Goal: Task Accomplishment & Management: Use online tool/utility

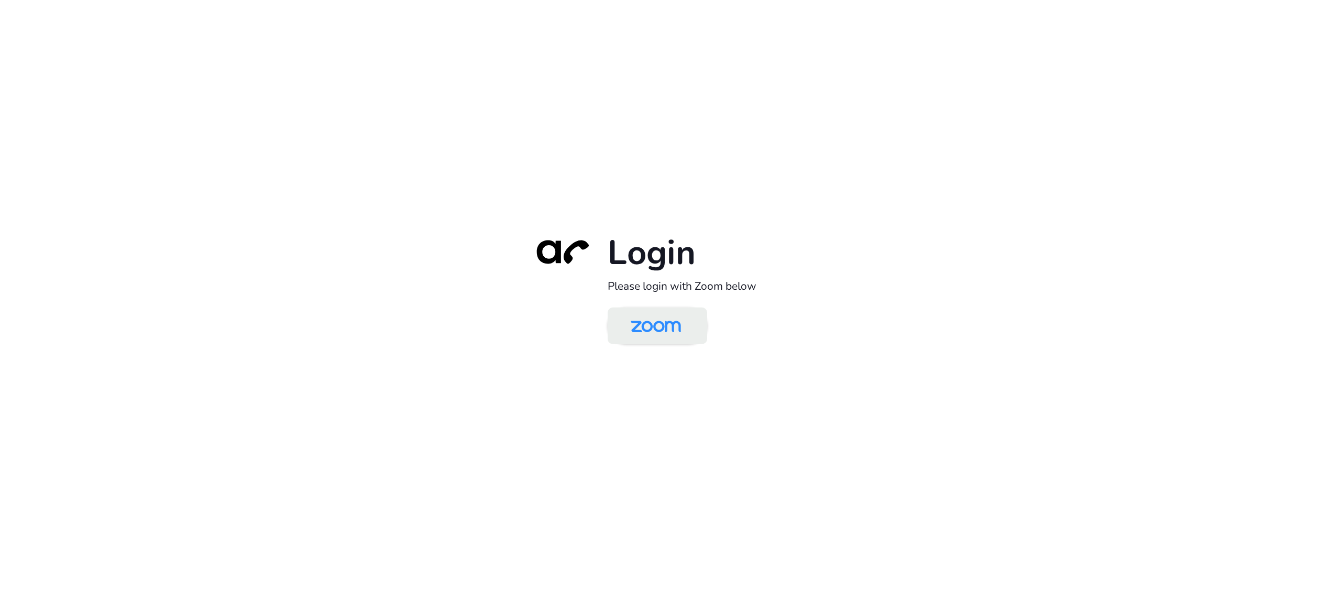
click at [675, 328] on img at bounding box center [656, 327] width 72 height 34
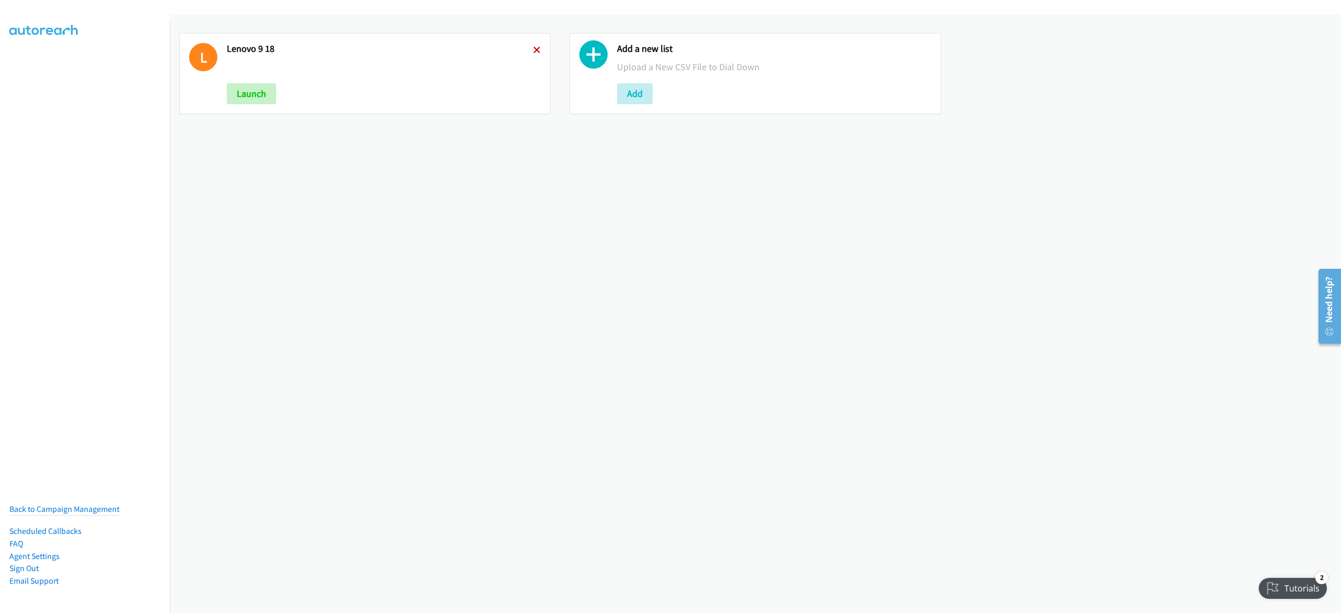
click at [533, 47] on icon at bounding box center [536, 50] width 7 height 7
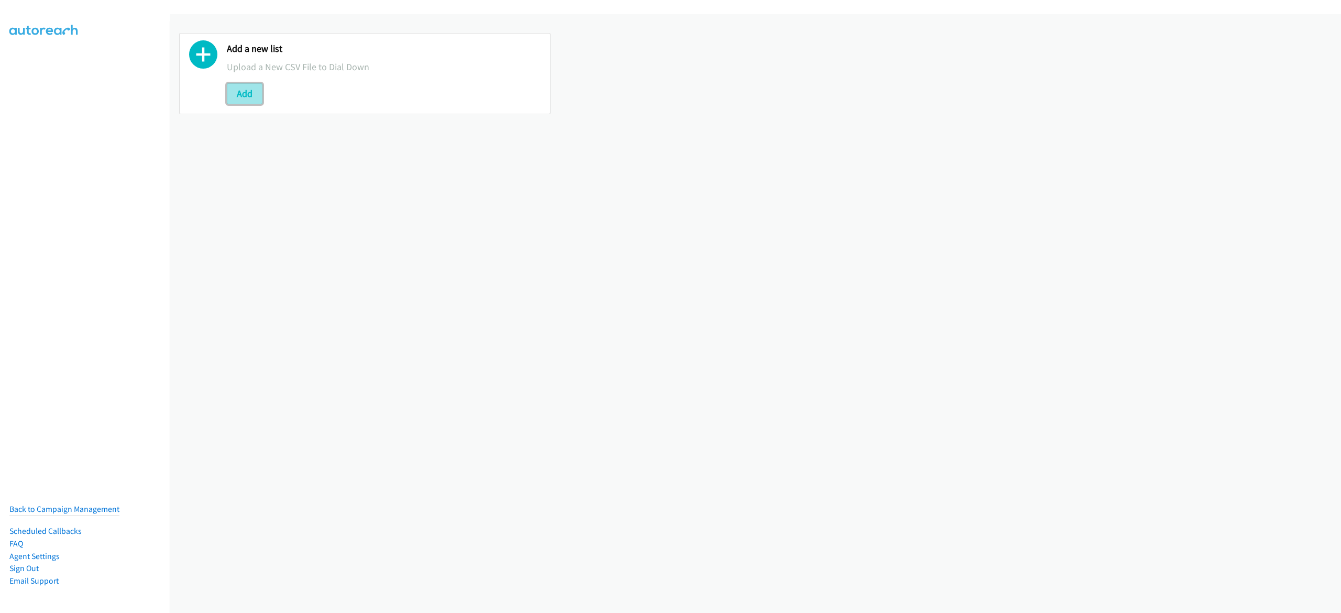
click at [248, 93] on button "Add" at bounding box center [245, 93] width 36 height 21
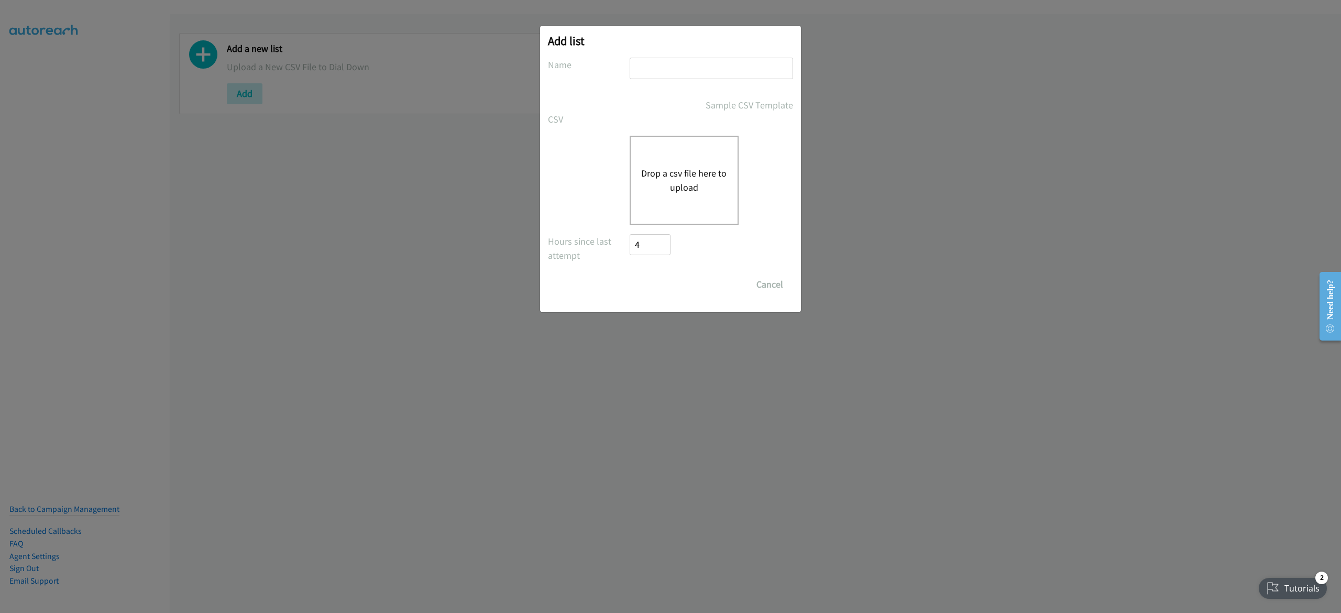
click at [694, 73] on input "text" at bounding box center [711, 68] width 163 height 21
type input "lenovo"
click at [1295, 176] on div "Add list No phone fields were returned for that Report or List View Please uplo…" at bounding box center [670, 310] width 1341 height 603
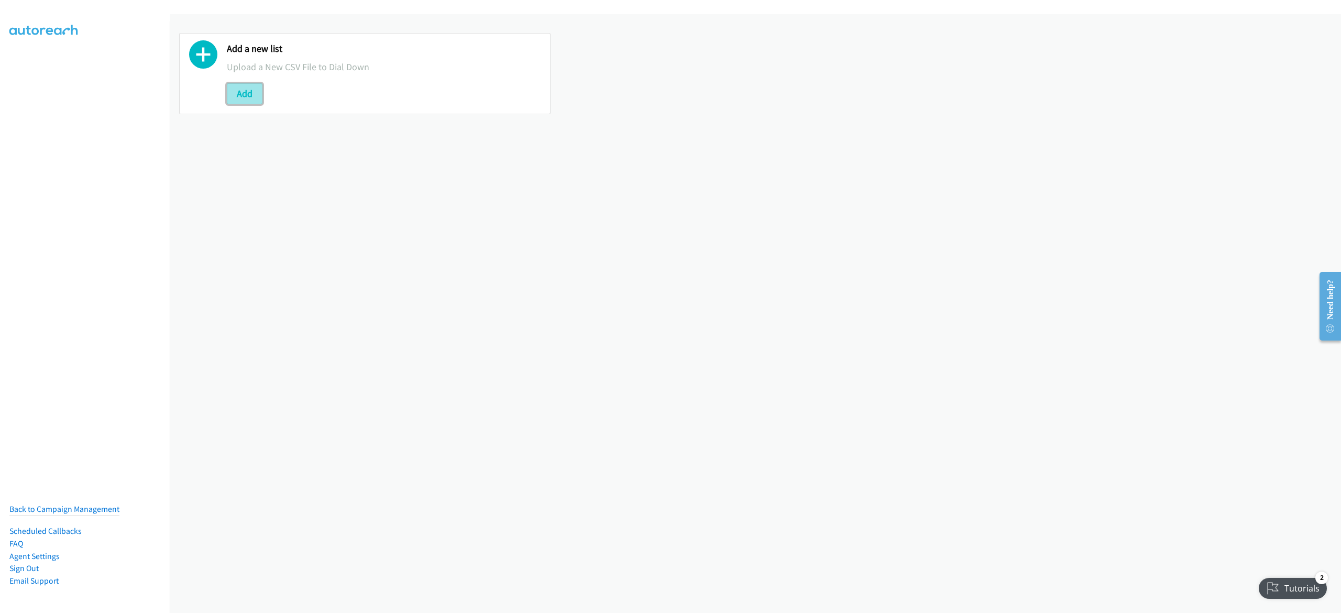
click at [249, 91] on button "Add" at bounding box center [245, 93] width 36 height 21
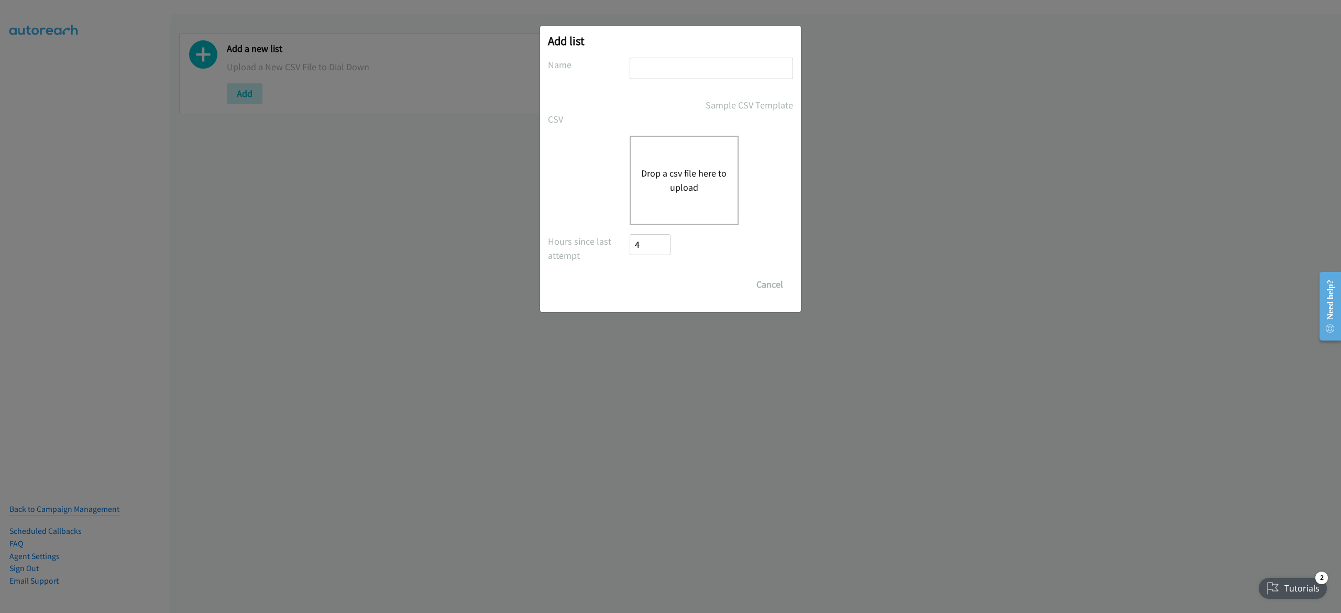
click at [654, 61] on input "text" at bounding box center [711, 68] width 163 height 21
type input "e"
type input "lenovo 9-19"
click at [667, 194] on button "Drop a csv file here to upload" at bounding box center [684, 180] width 86 height 28
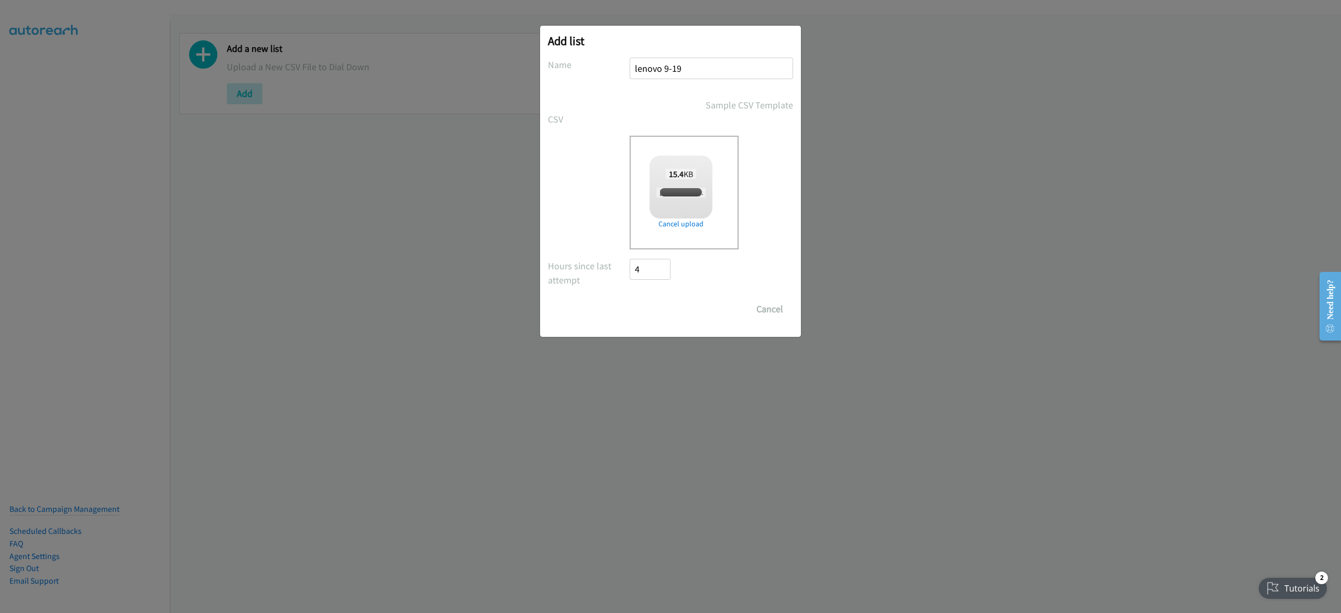
checkbox input "true"
click at [658, 321] on div "Add list No phone fields were returned for that Report or List View Please uplo…" at bounding box center [670, 181] width 261 height 311
click at [660, 311] on input "Save List" at bounding box center [657, 309] width 55 height 21
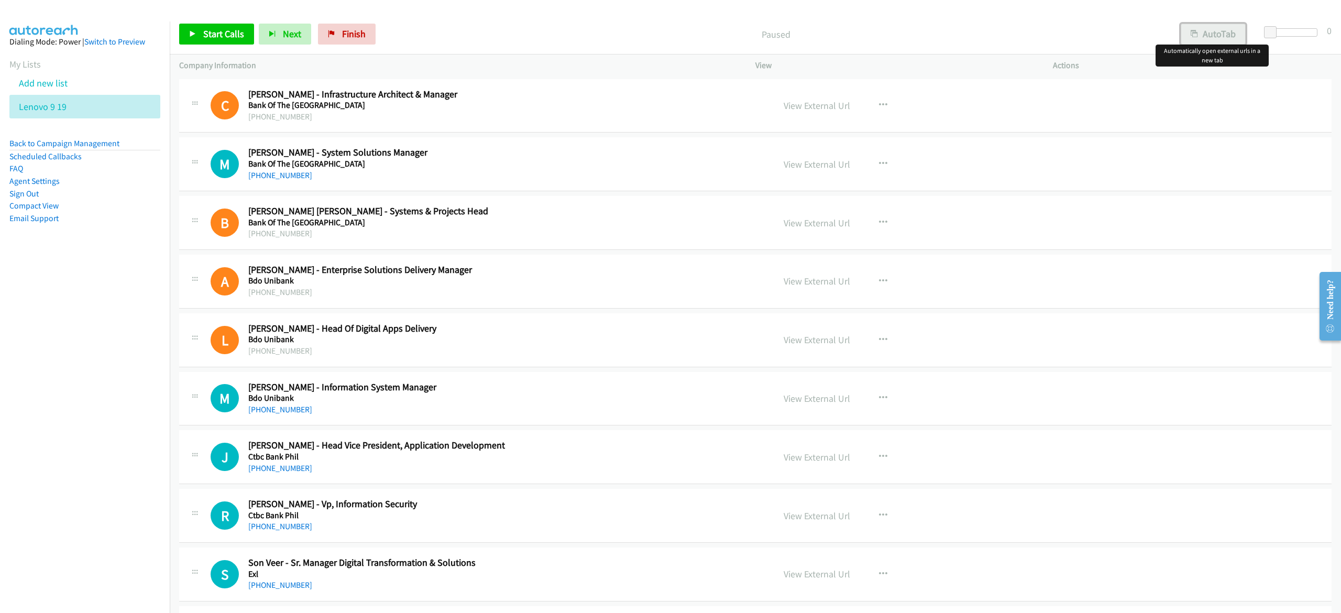
click at [1221, 29] on button "AutoTab" at bounding box center [1213, 34] width 65 height 21
click at [207, 29] on span "Start Calls" at bounding box center [223, 34] width 41 height 12
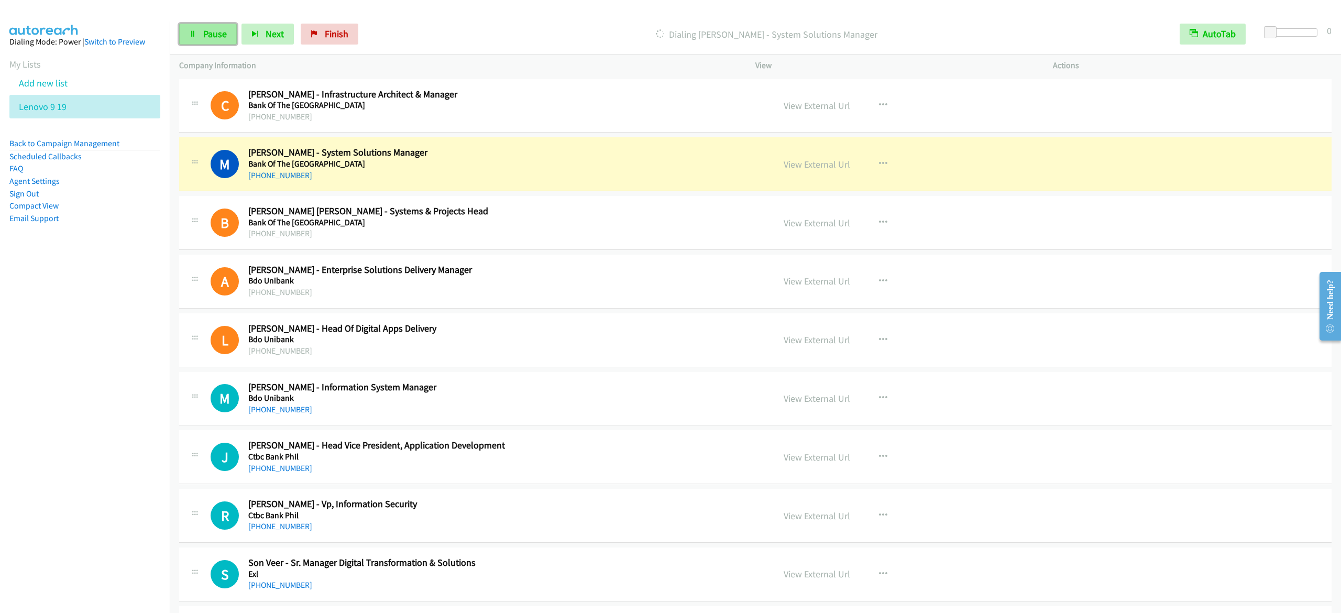
click at [202, 33] on link "Pause" at bounding box center [208, 34] width 58 height 21
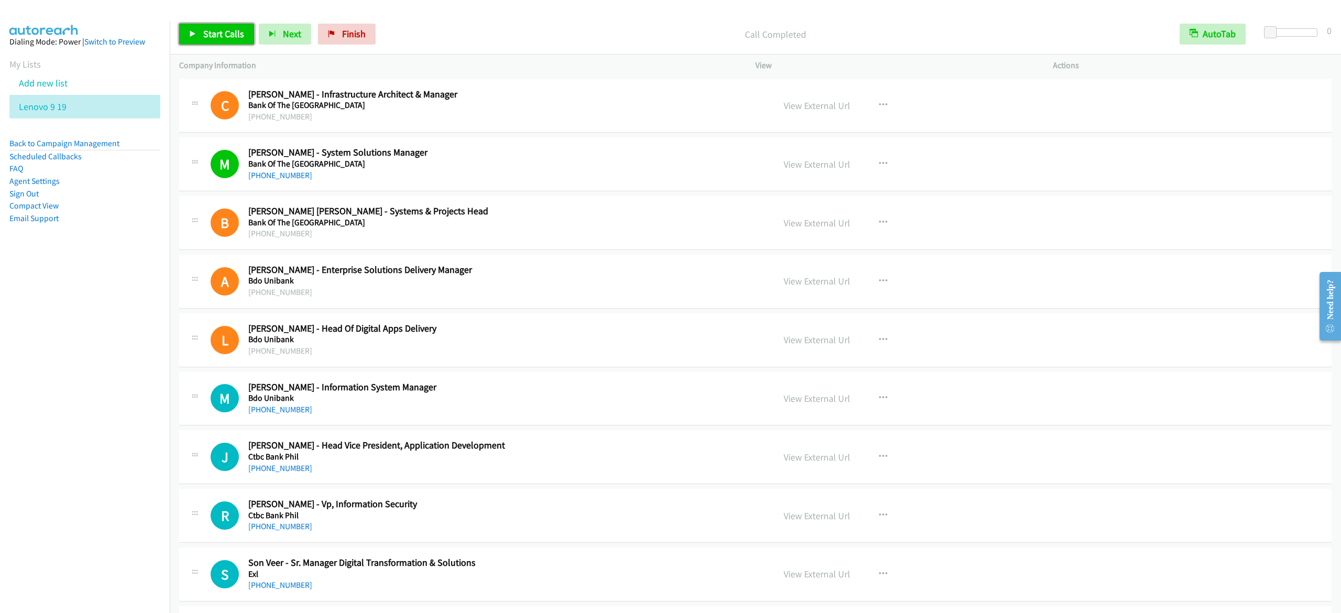
click at [185, 35] on link "Start Calls" at bounding box center [216, 34] width 75 height 21
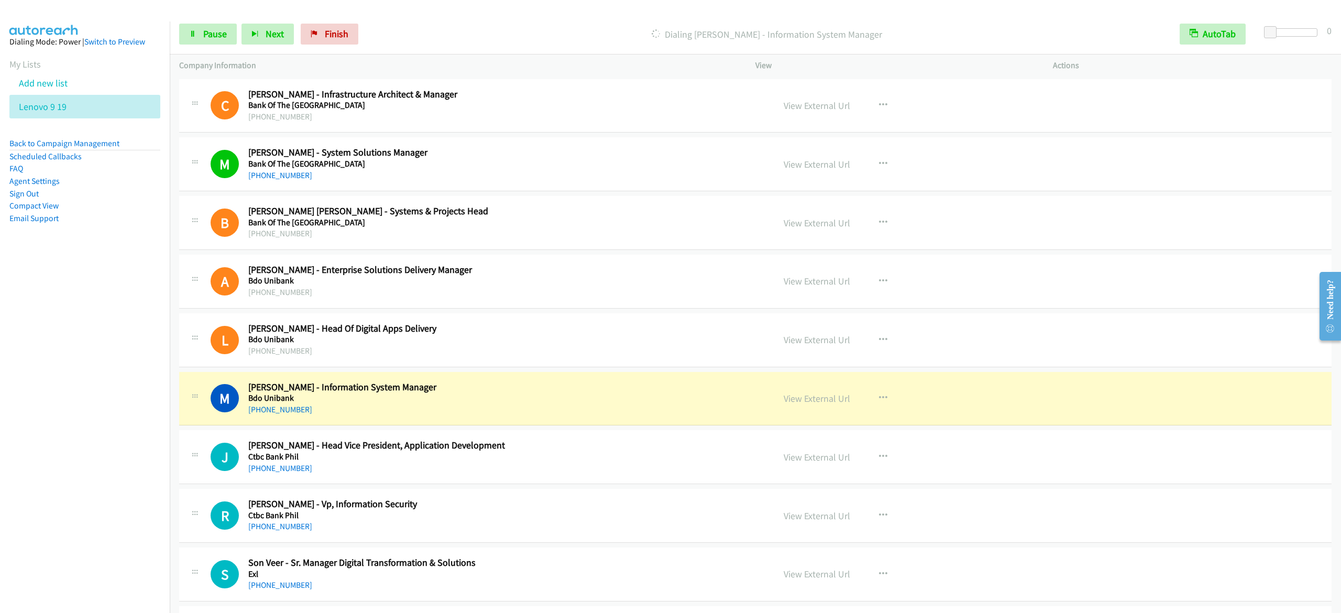
click at [571, 20] on div "Start Calls Pause Next Finish [PERSON_NAME] - Information System Manager AutoTa…" at bounding box center [755, 34] width 1171 height 40
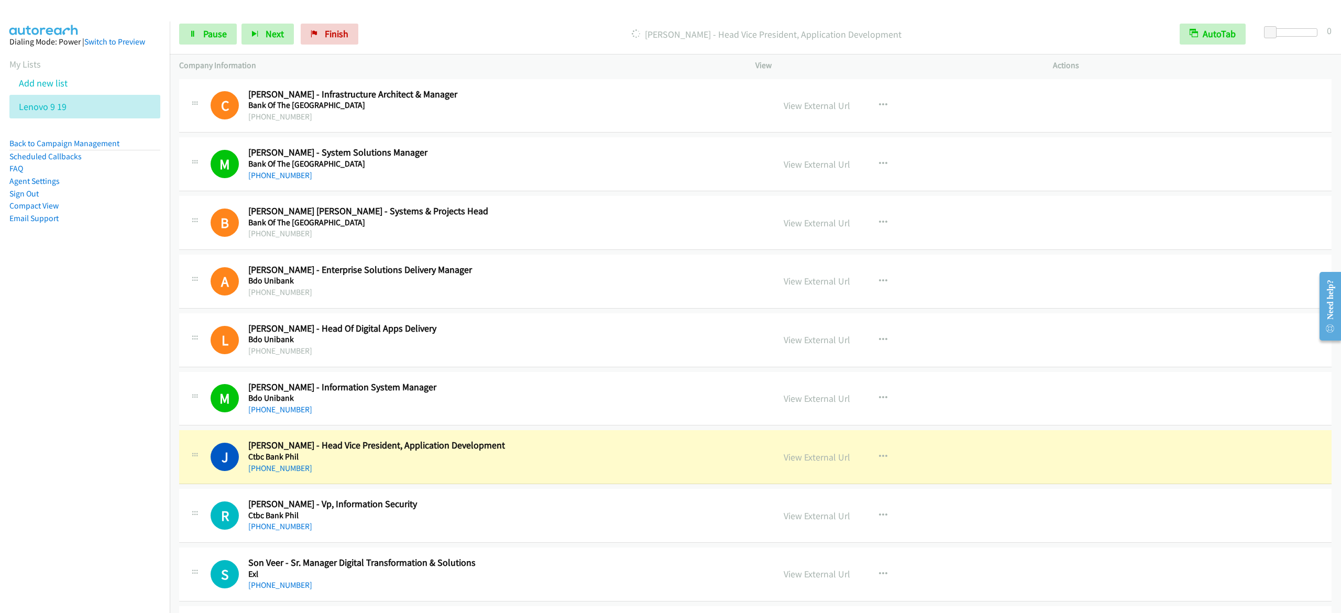
scroll to position [105, 0]
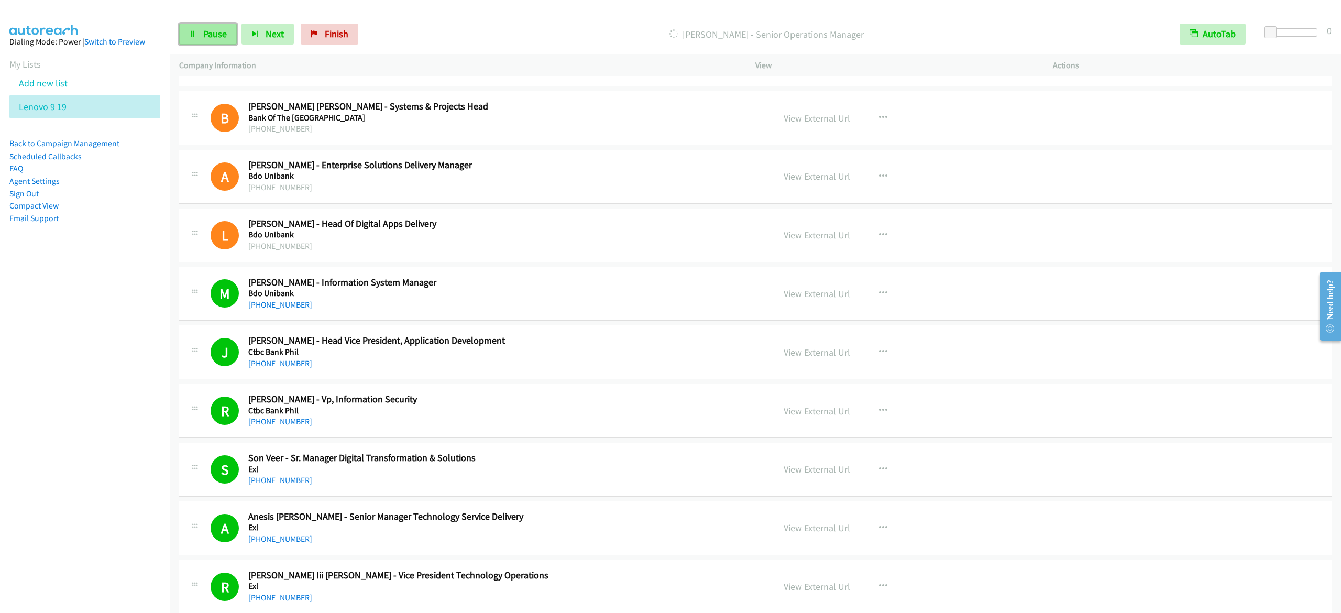
click at [203, 31] on span "Pause" at bounding box center [215, 34] width 24 height 12
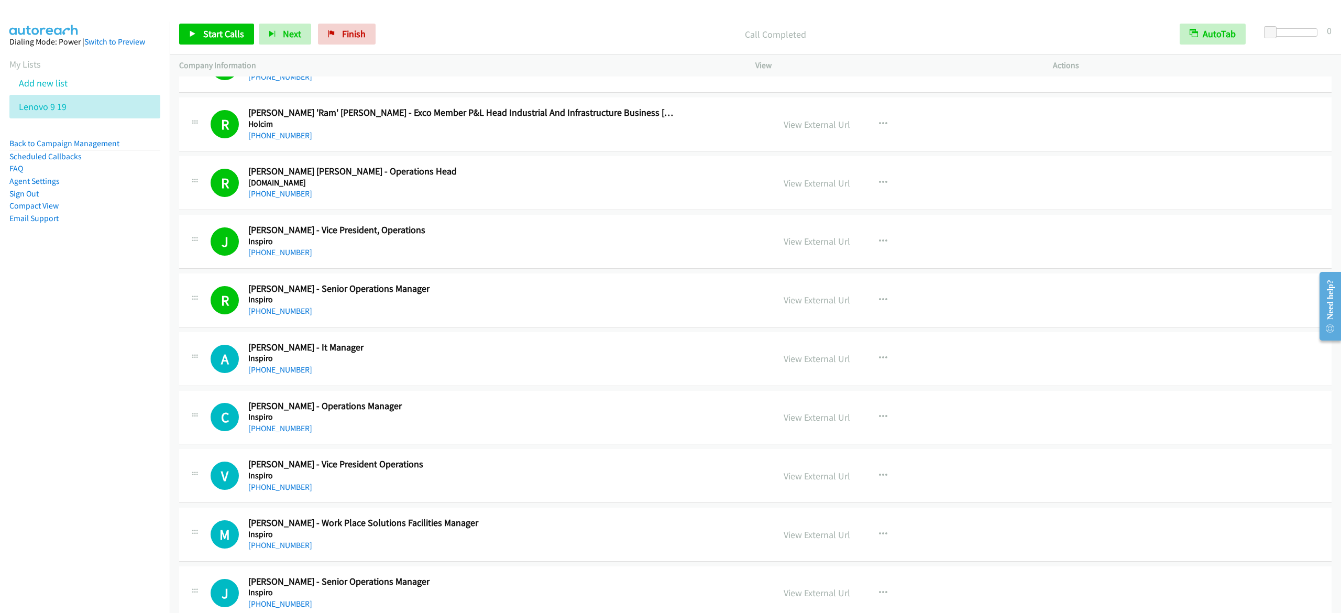
scroll to position [629, 0]
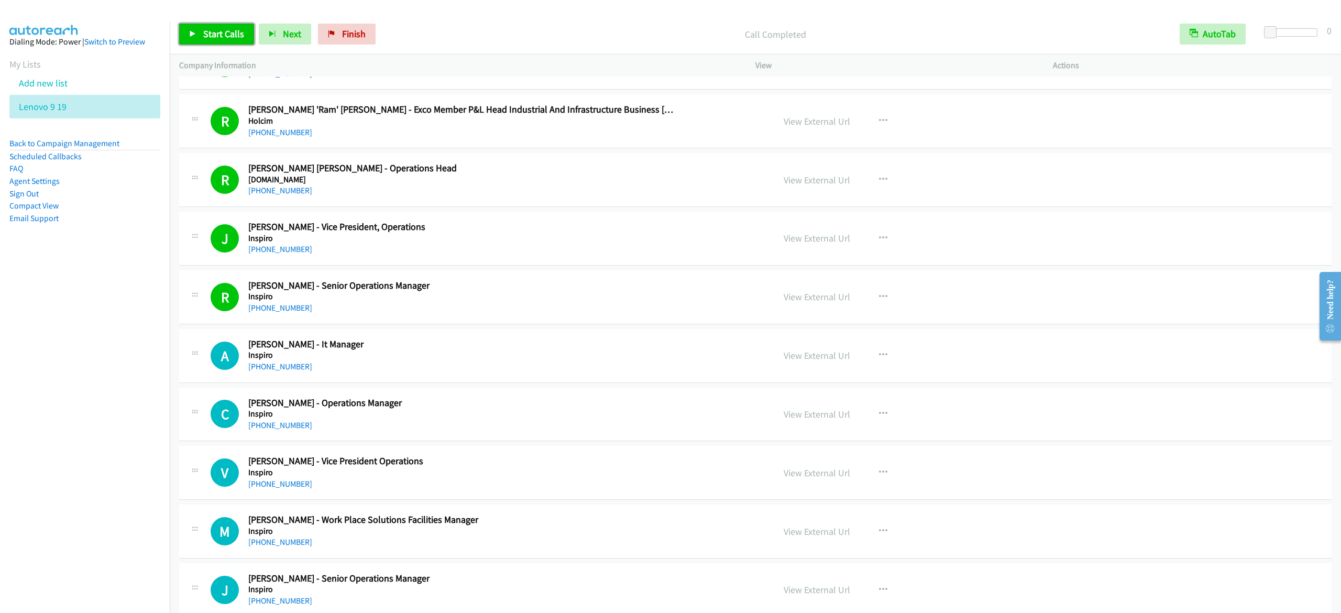
click at [225, 33] on span "Start Calls" at bounding box center [223, 34] width 41 height 12
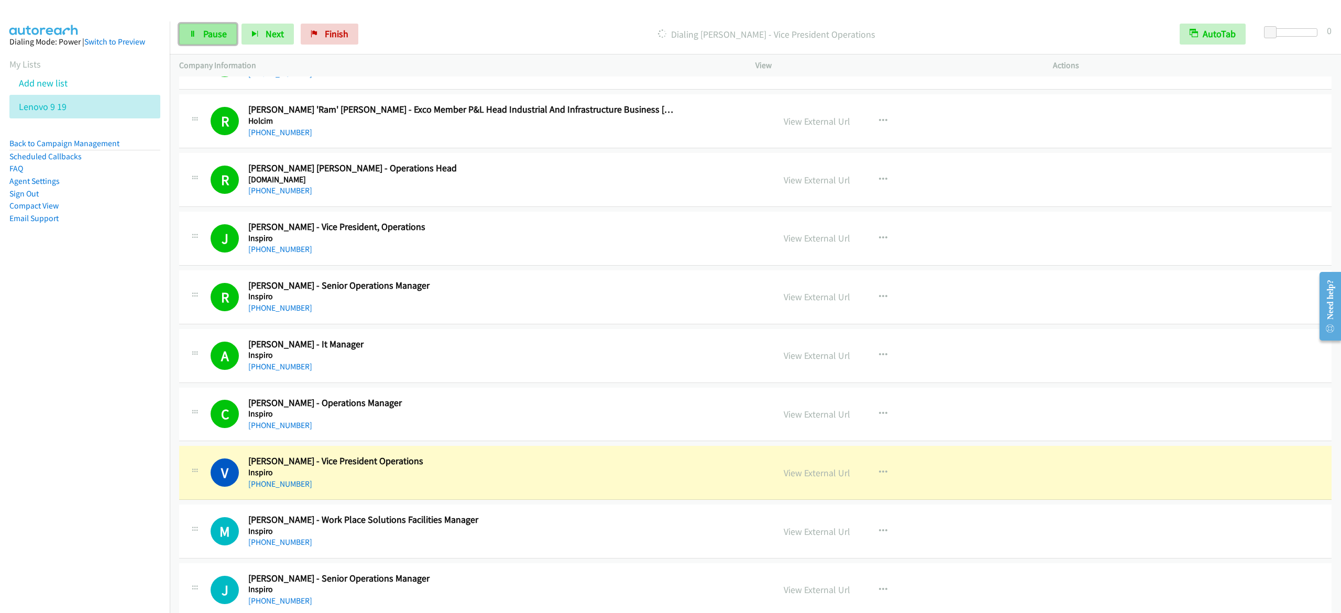
click at [223, 35] on span "Pause" at bounding box center [215, 34] width 24 height 12
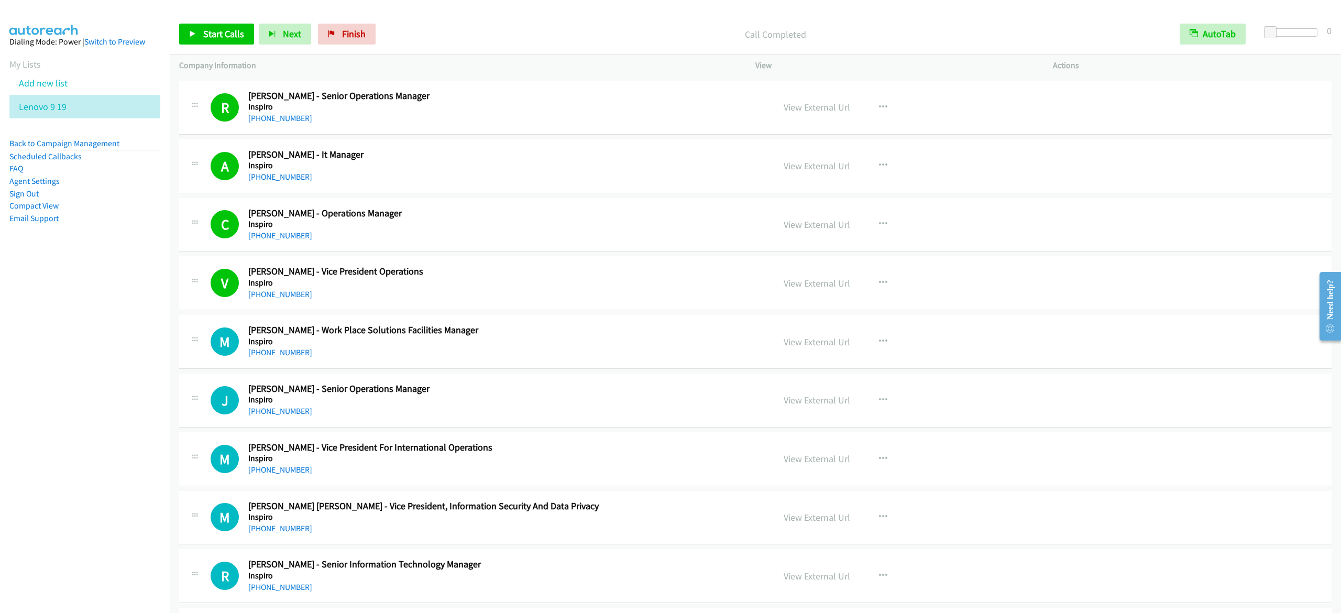
scroll to position [838, 0]
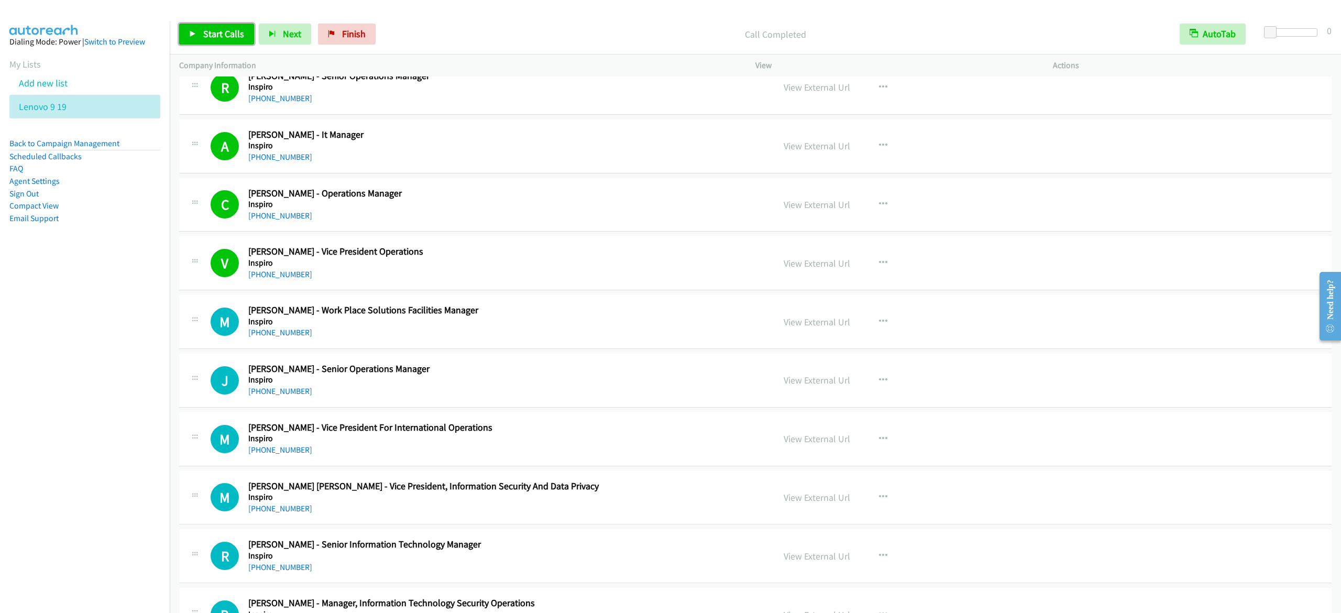
click at [202, 37] on link "Start Calls" at bounding box center [216, 34] width 75 height 21
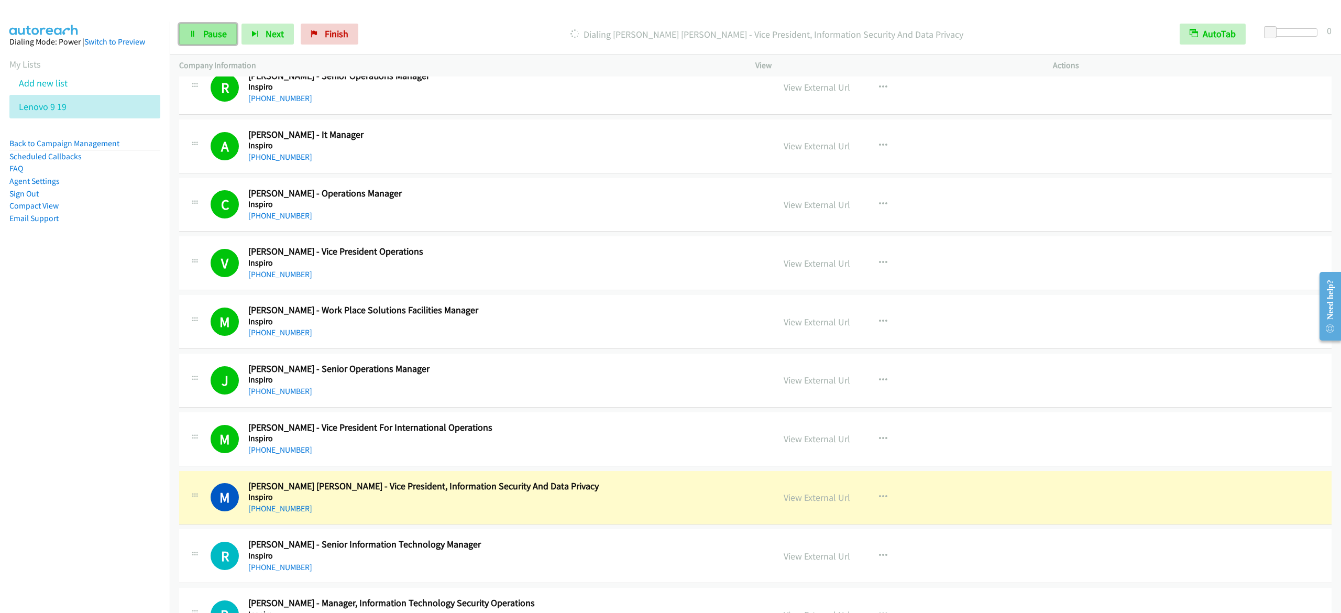
click at [204, 38] on span "Pause" at bounding box center [215, 34] width 24 height 12
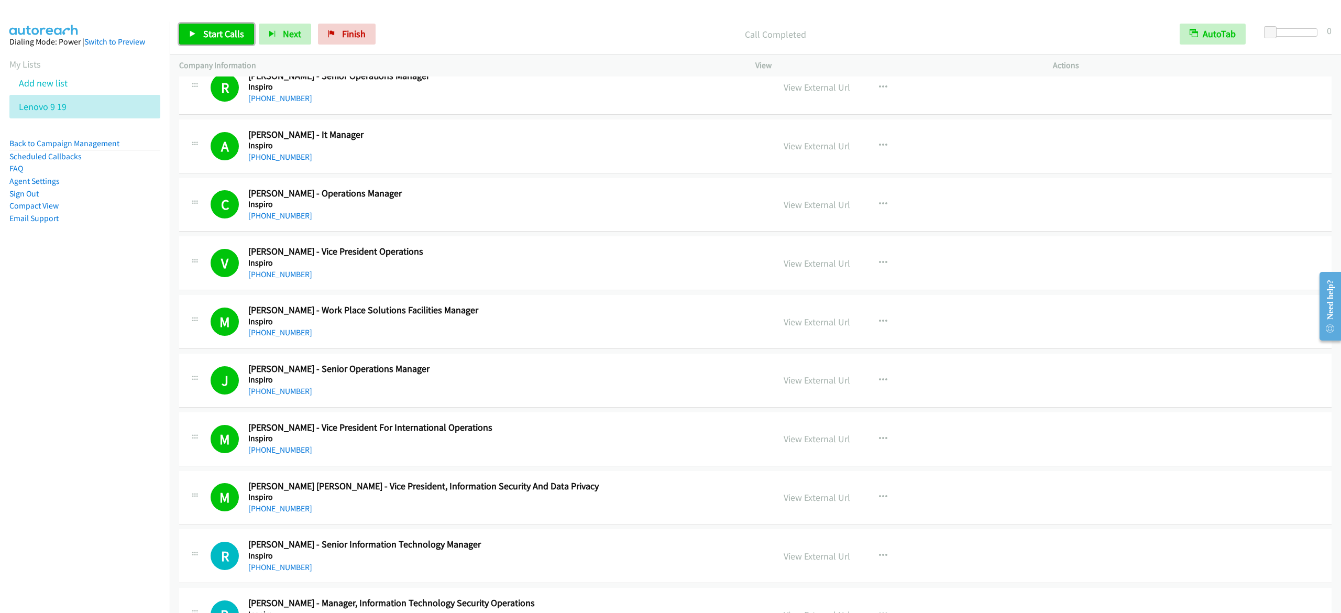
click at [225, 37] on span "Start Calls" at bounding box center [223, 34] width 41 height 12
click at [211, 40] on link "Pause" at bounding box center [208, 34] width 58 height 21
click at [229, 34] on span "Start Calls" at bounding box center [223, 34] width 41 height 12
click at [220, 26] on link "Pause" at bounding box center [208, 34] width 58 height 21
click at [223, 31] on span "Start Calls" at bounding box center [223, 34] width 41 height 12
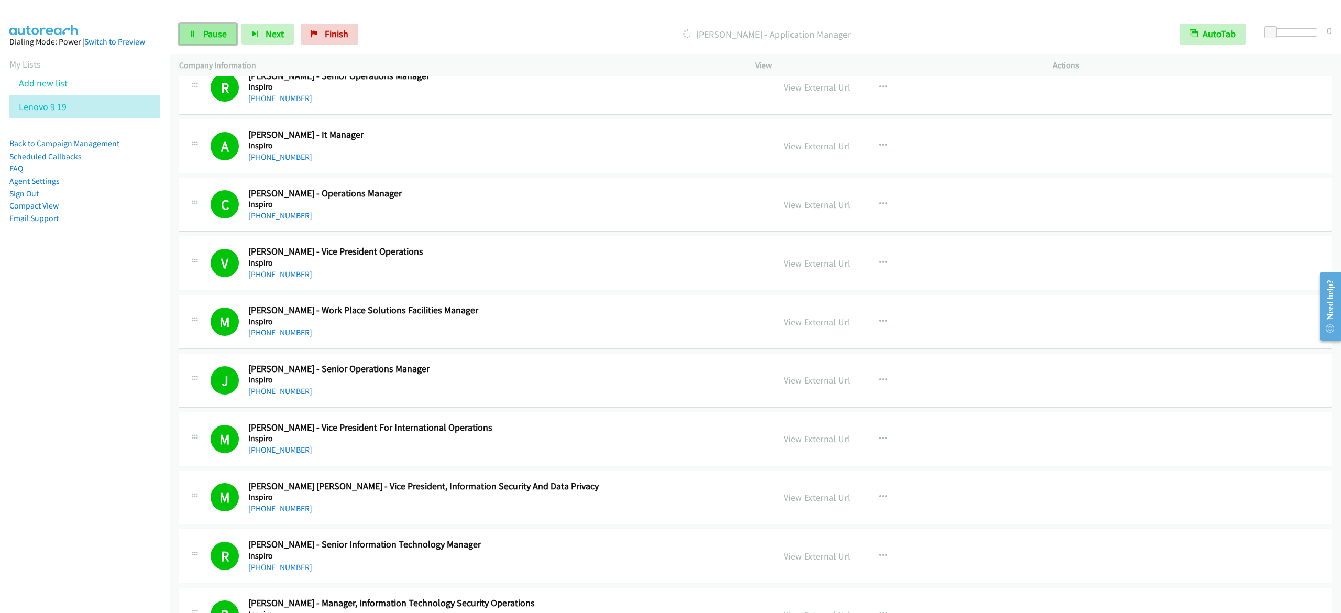
click at [218, 37] on span "Pause" at bounding box center [215, 34] width 24 height 12
click at [216, 27] on link "Start Calls" at bounding box center [216, 34] width 75 height 21
drag, startPoint x: 619, startPoint y: 20, endPoint x: 708, endPoint y: 6, distance: 90.8
click at [619, 20] on div "Start Calls Pause Next Finish Dialing [PERSON_NAME] - Avp Application Developme…" at bounding box center [755, 34] width 1171 height 40
click at [217, 37] on span "Pause" at bounding box center [215, 34] width 24 height 12
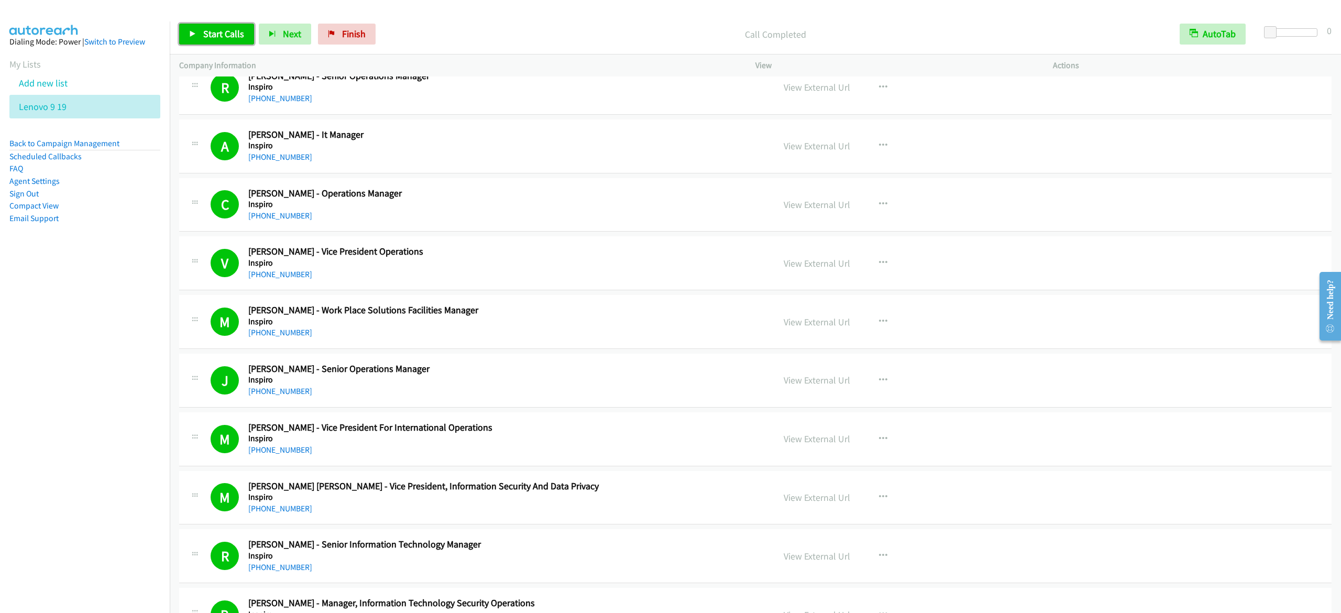
click at [213, 24] on link "Start Calls" at bounding box center [216, 34] width 75 height 21
click at [216, 34] on span "Start Calls" at bounding box center [223, 34] width 41 height 12
click at [210, 28] on span "Pause" at bounding box center [215, 34] width 24 height 12
click at [204, 38] on span "Start Calls" at bounding box center [223, 34] width 41 height 12
click at [206, 41] on link "Pause" at bounding box center [208, 34] width 58 height 21
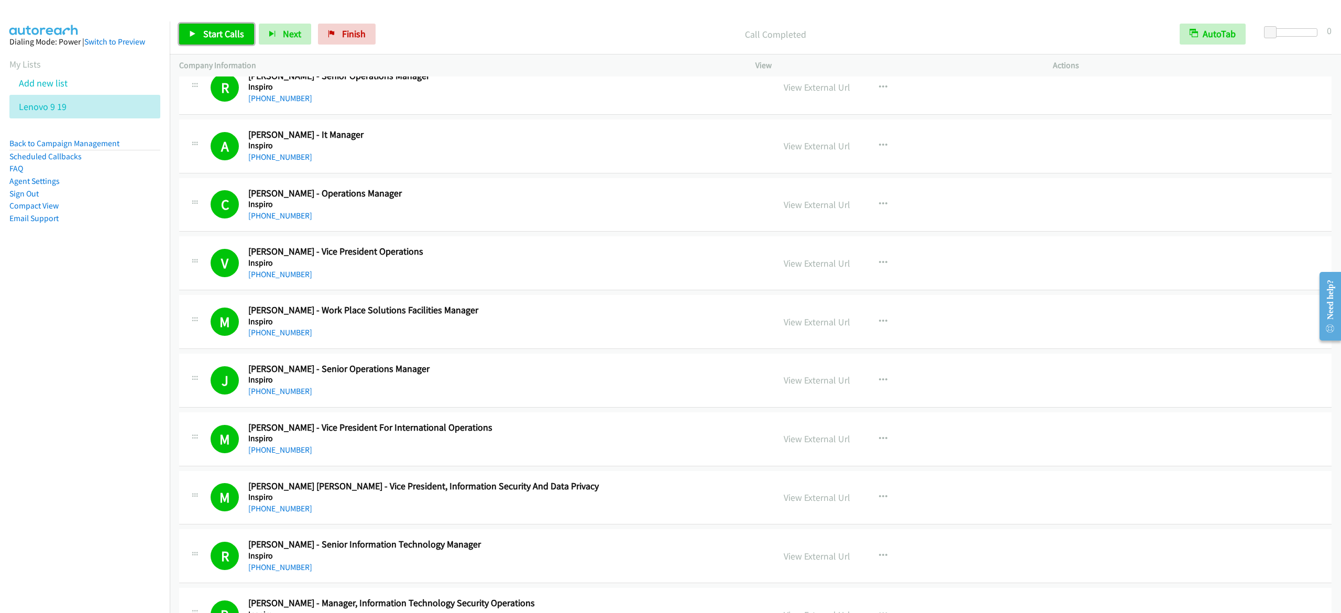
click at [225, 29] on span "Start Calls" at bounding box center [223, 34] width 41 height 12
click at [195, 34] on icon at bounding box center [192, 34] width 7 height 7
click at [219, 27] on link "Start Calls" at bounding box center [216, 34] width 75 height 21
click at [207, 29] on span "Pause" at bounding box center [215, 34] width 24 height 12
click at [211, 38] on span "Start Calls" at bounding box center [223, 34] width 41 height 12
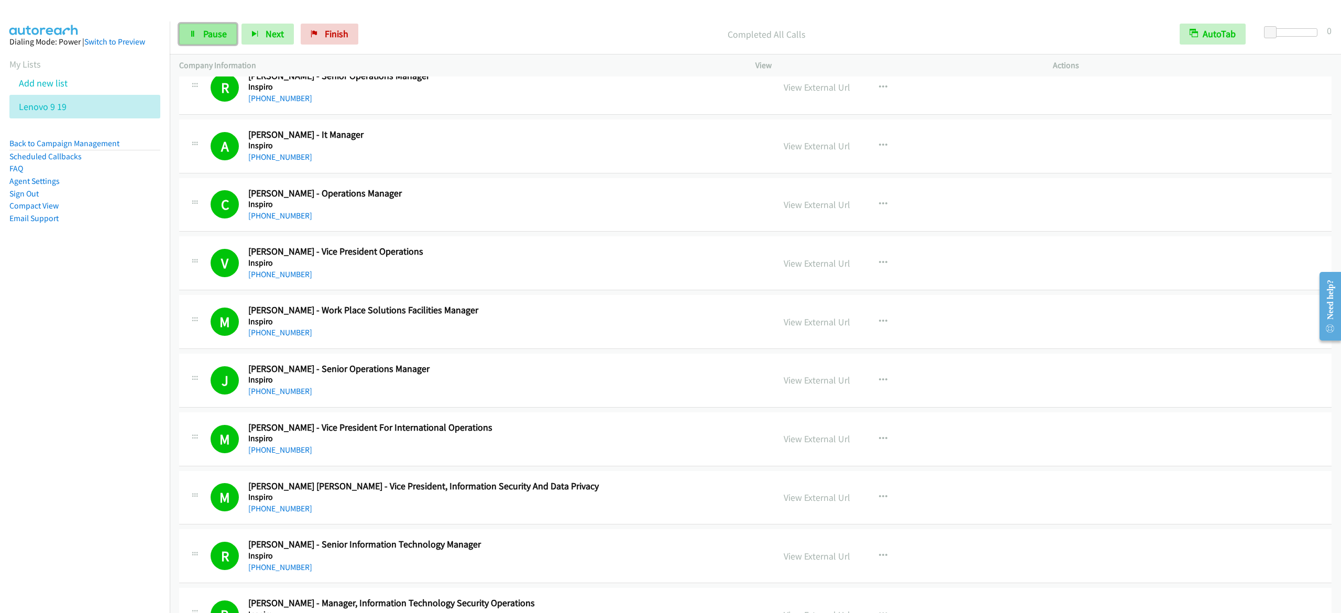
click at [212, 38] on span "Pause" at bounding box center [215, 34] width 24 height 12
click at [212, 37] on span "Start Calls" at bounding box center [223, 34] width 41 height 12
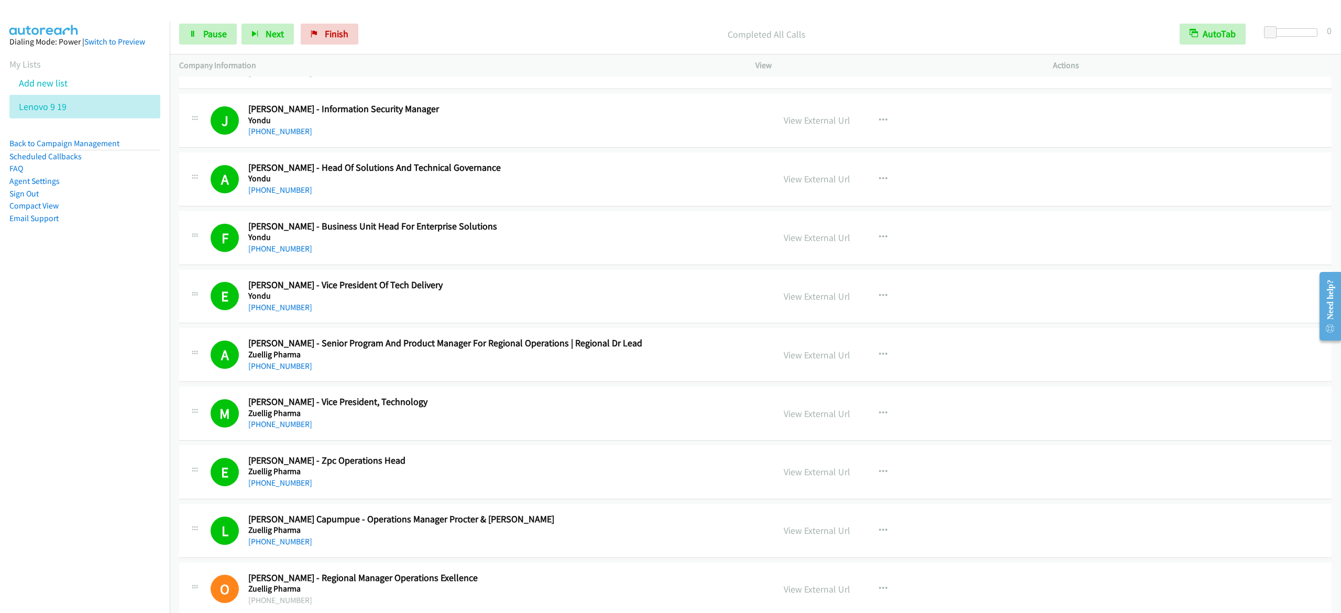
scroll to position [3386, 0]
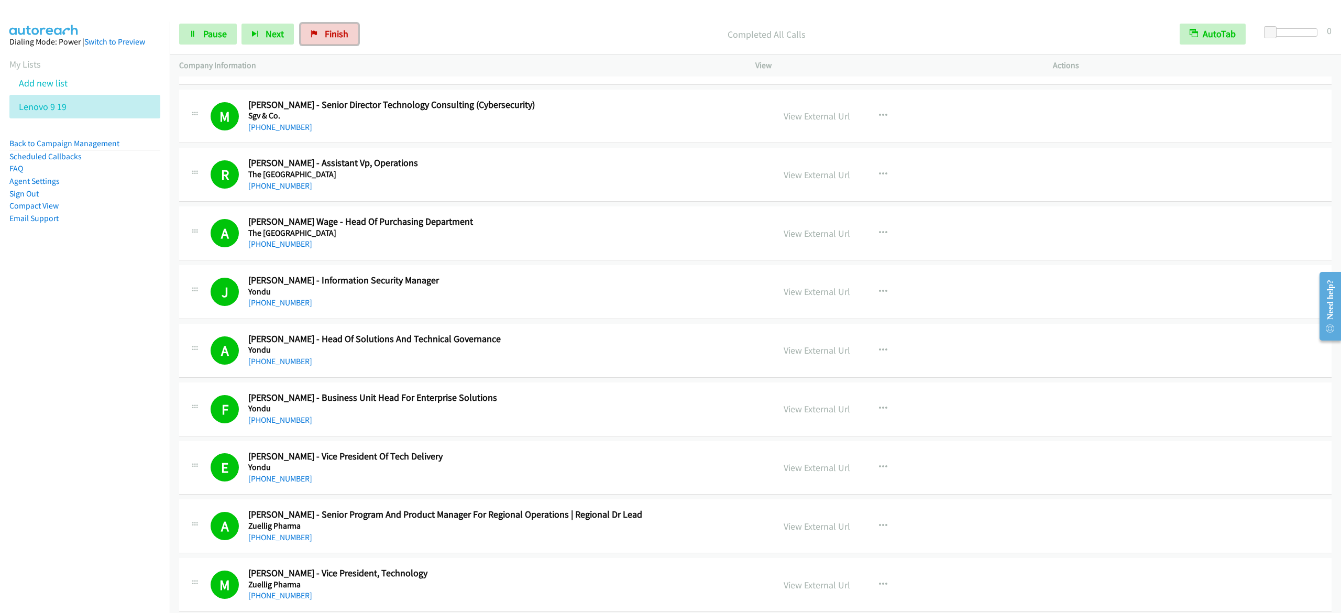
drag, startPoint x: 328, startPoint y: 34, endPoint x: 756, endPoint y: 114, distance: 436.0
click at [328, 34] on span "Finish" at bounding box center [337, 34] width 24 height 12
